Goal: Task Accomplishment & Management: Manage account settings

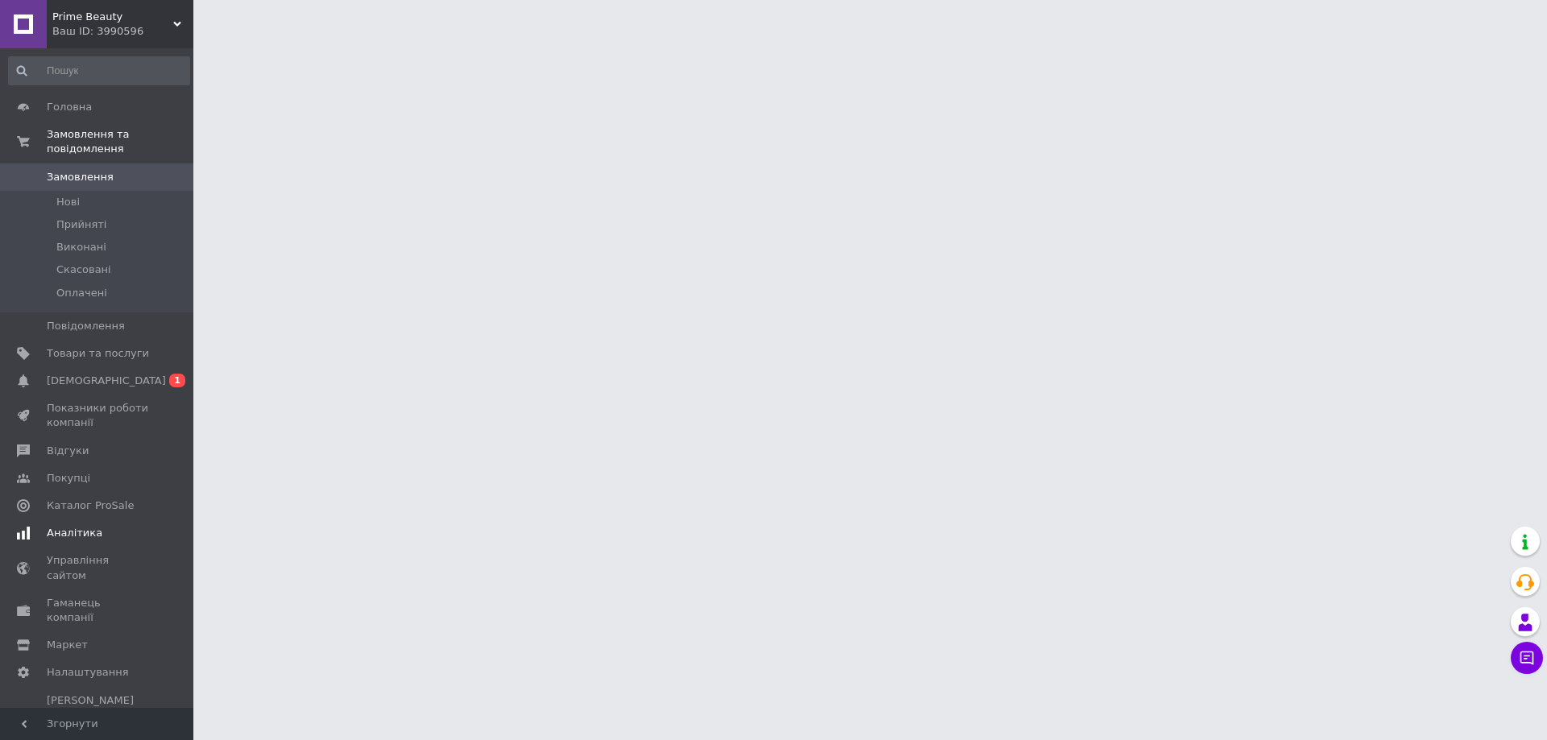
click at [98, 374] on span "[DEMOGRAPHIC_DATA]" at bounding box center [106, 381] width 119 height 14
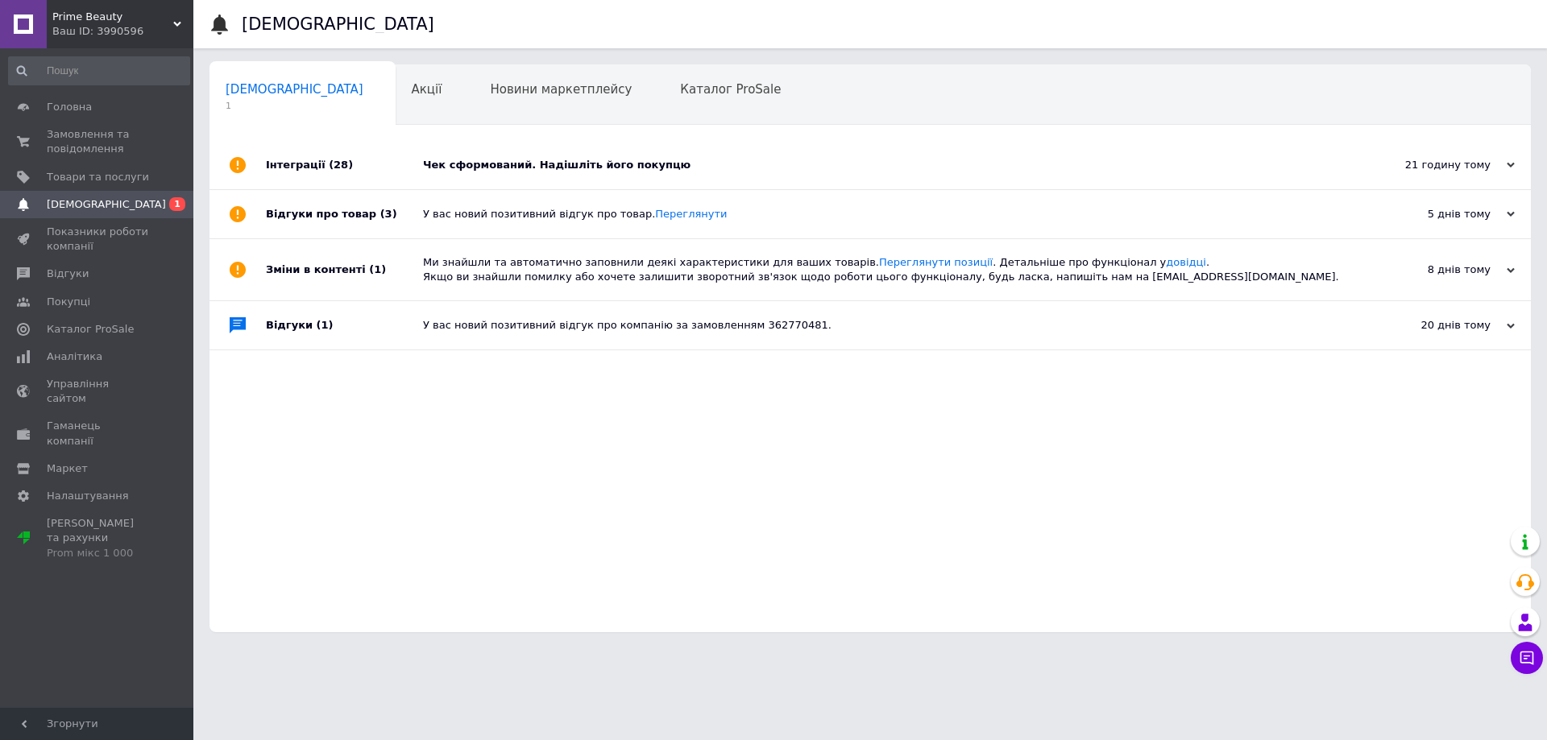
drag, startPoint x: 563, startPoint y: 171, endPoint x: 351, endPoint y: 162, distance: 212.0
click at [559, 172] on div "Чек сформований. Надішліть його покупцю" at bounding box center [888, 165] width 930 height 14
drag, startPoint x: 93, startPoint y: 133, endPoint x: 177, endPoint y: 121, distance: 84.6
click at [94, 133] on span "Замовлення та повідомлення" at bounding box center [98, 141] width 102 height 29
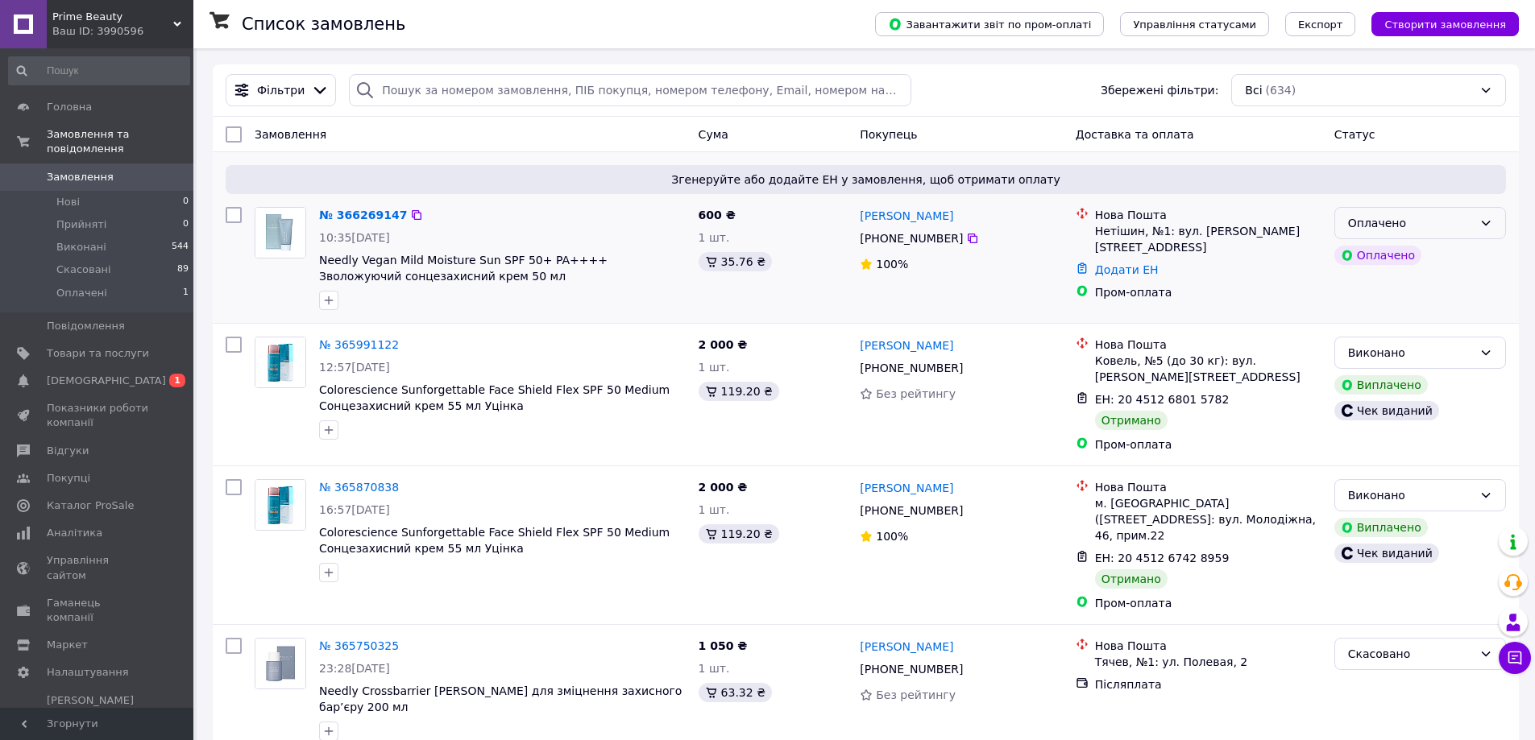
click at [1439, 229] on div "Оплачено" at bounding box center [1410, 223] width 125 height 18
click at [1382, 263] on li "Прийнято" at bounding box center [1420, 258] width 170 height 29
click at [51, 367] on link "Сповіщення 0 1" at bounding box center [99, 380] width 198 height 27
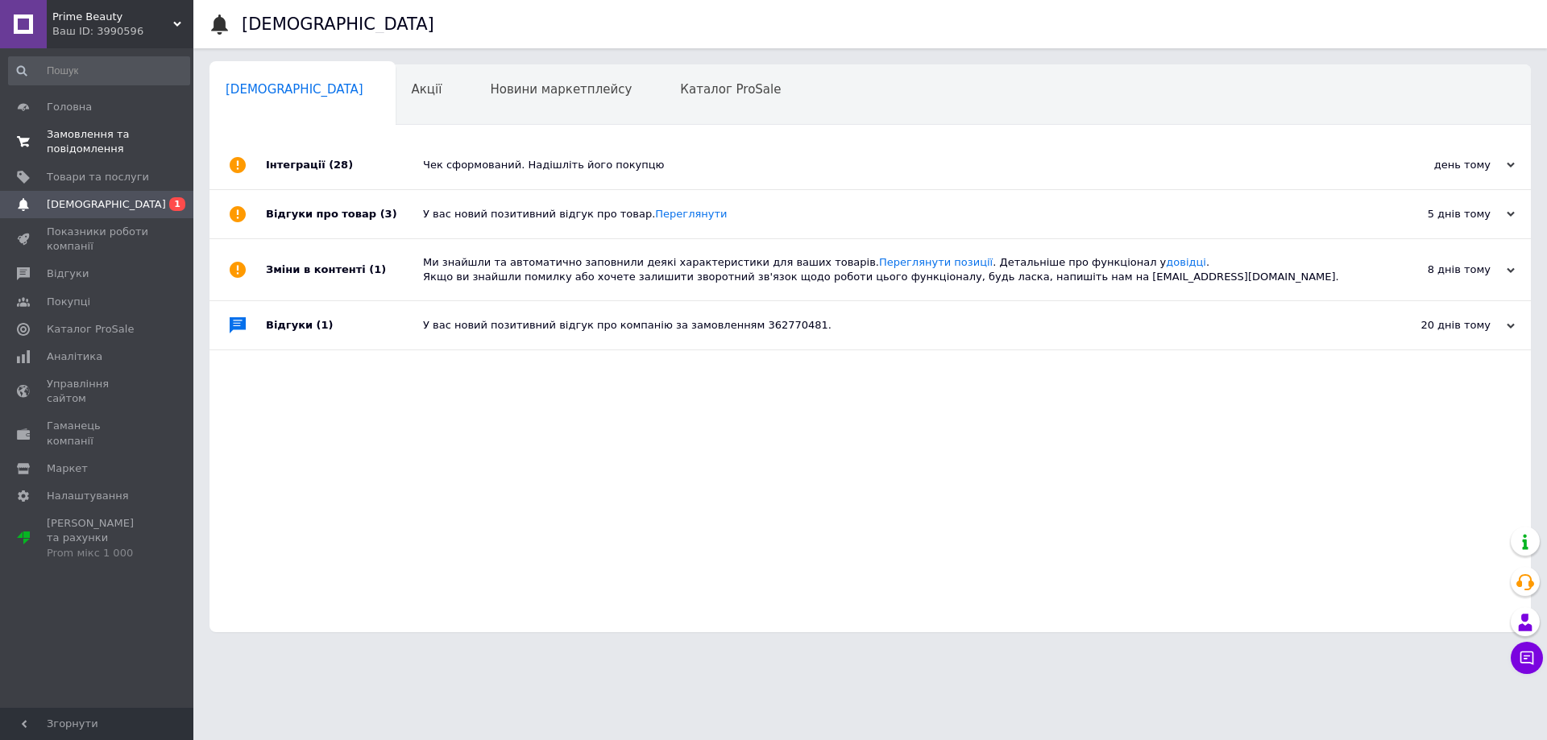
click at [94, 141] on span "Замовлення та повідомлення" at bounding box center [98, 141] width 102 height 29
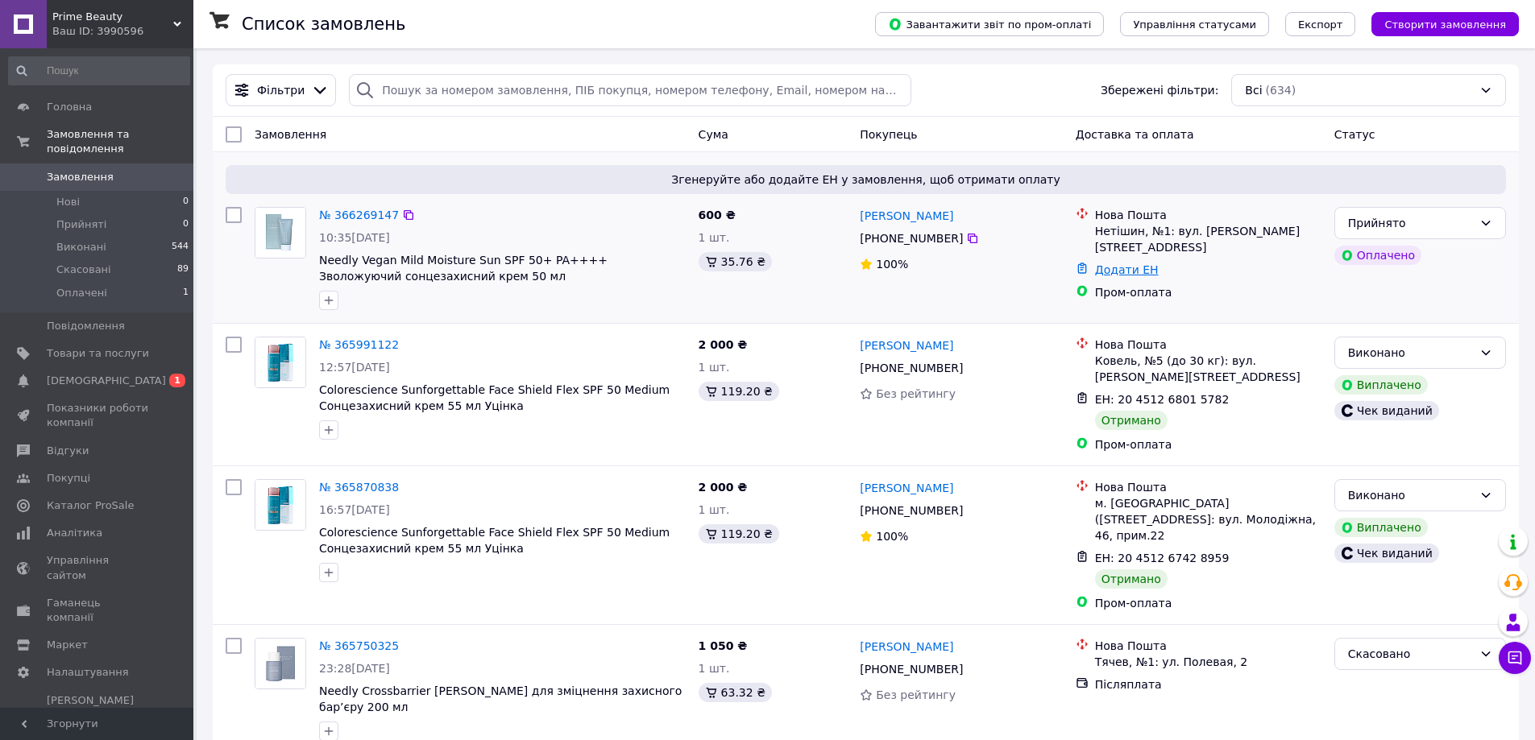
click at [1130, 263] on link "Додати ЕН" at bounding box center [1127, 269] width 64 height 13
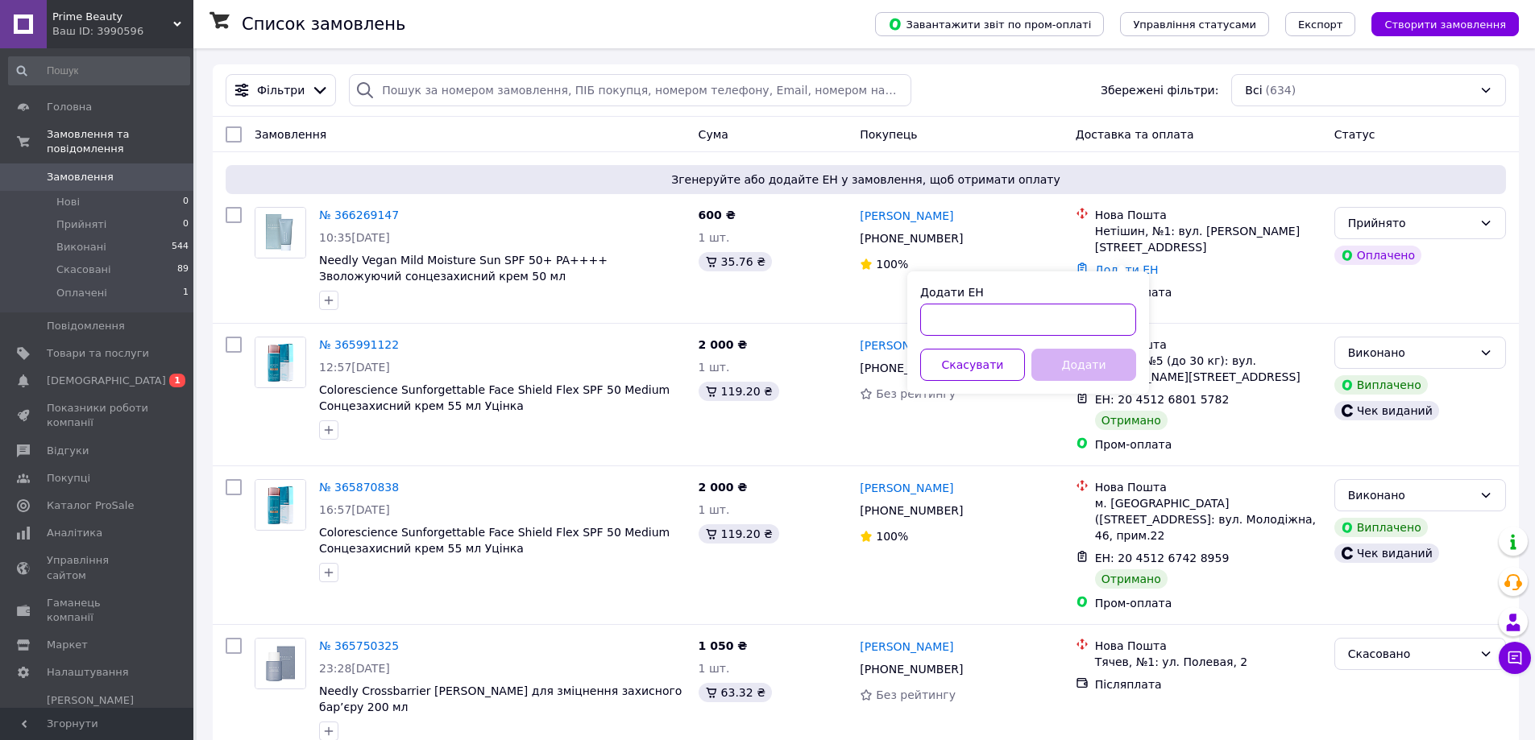
drag, startPoint x: 1046, startPoint y: 321, endPoint x: 1046, endPoint y: 337, distance: 16.1
click at [1046, 325] on input "Додати ЕН" at bounding box center [1028, 320] width 216 height 32
paste input "20451269167184"
type input "20451269167184"
click at [1050, 373] on button "Додати" at bounding box center [1083, 365] width 105 height 32
